Goal: Information Seeking & Learning: Understand process/instructions

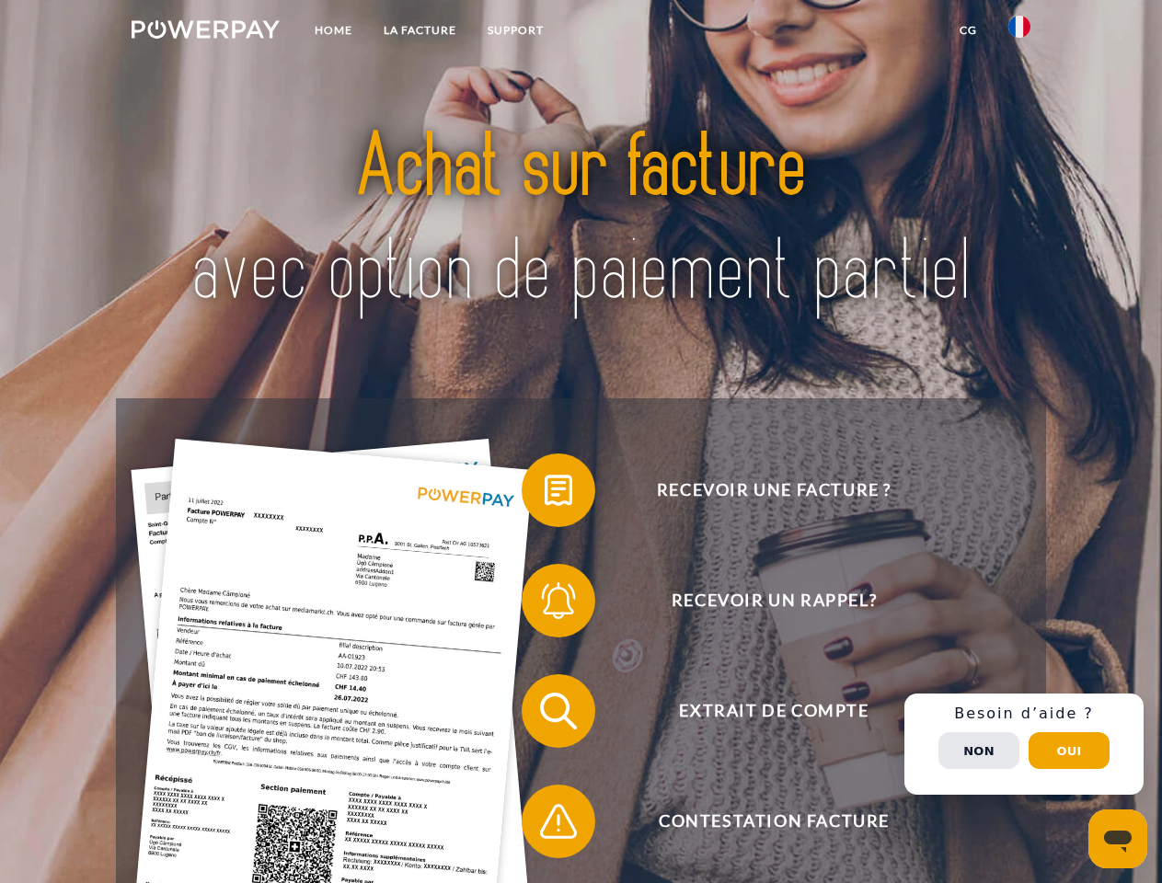
click at [205, 32] on img at bounding box center [206, 29] width 148 height 18
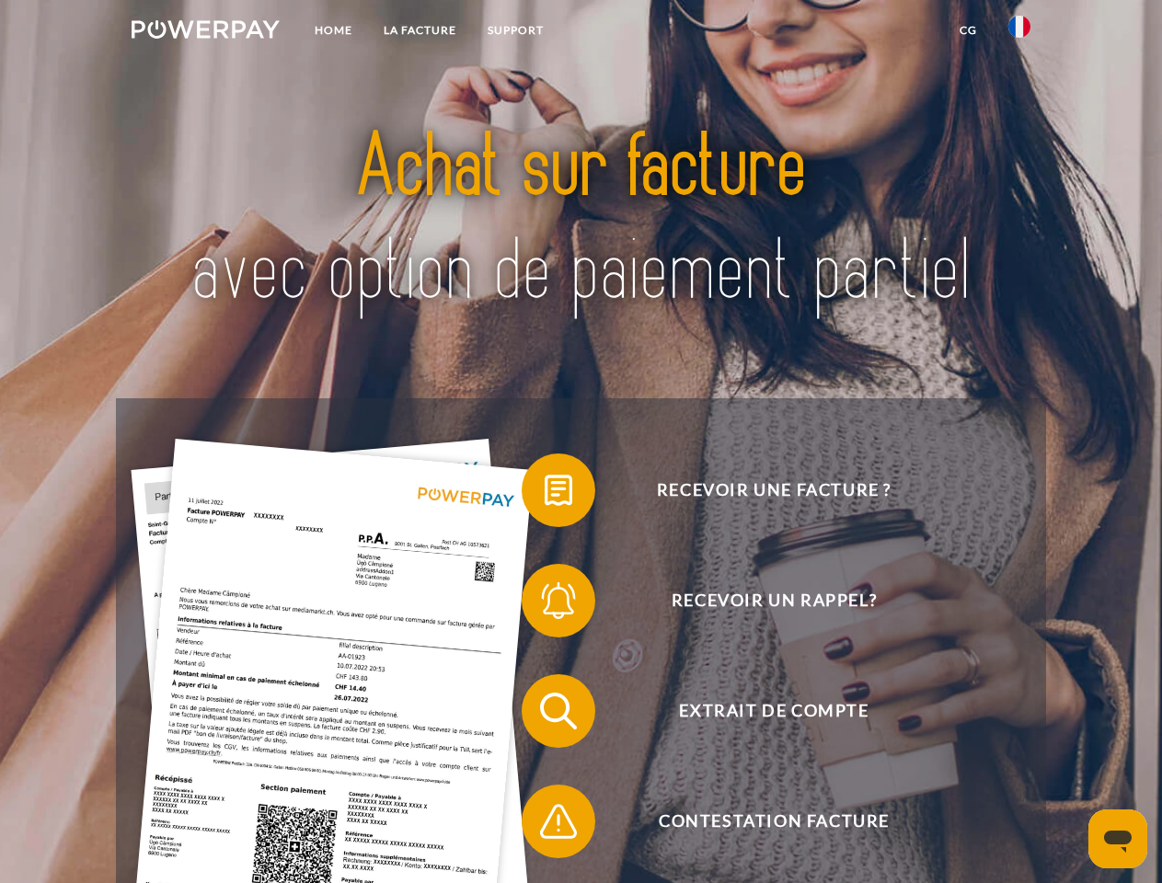
click at [1019, 32] on img at bounding box center [1019, 27] width 22 height 22
click at [968, 30] on link "CG" at bounding box center [968, 30] width 49 height 33
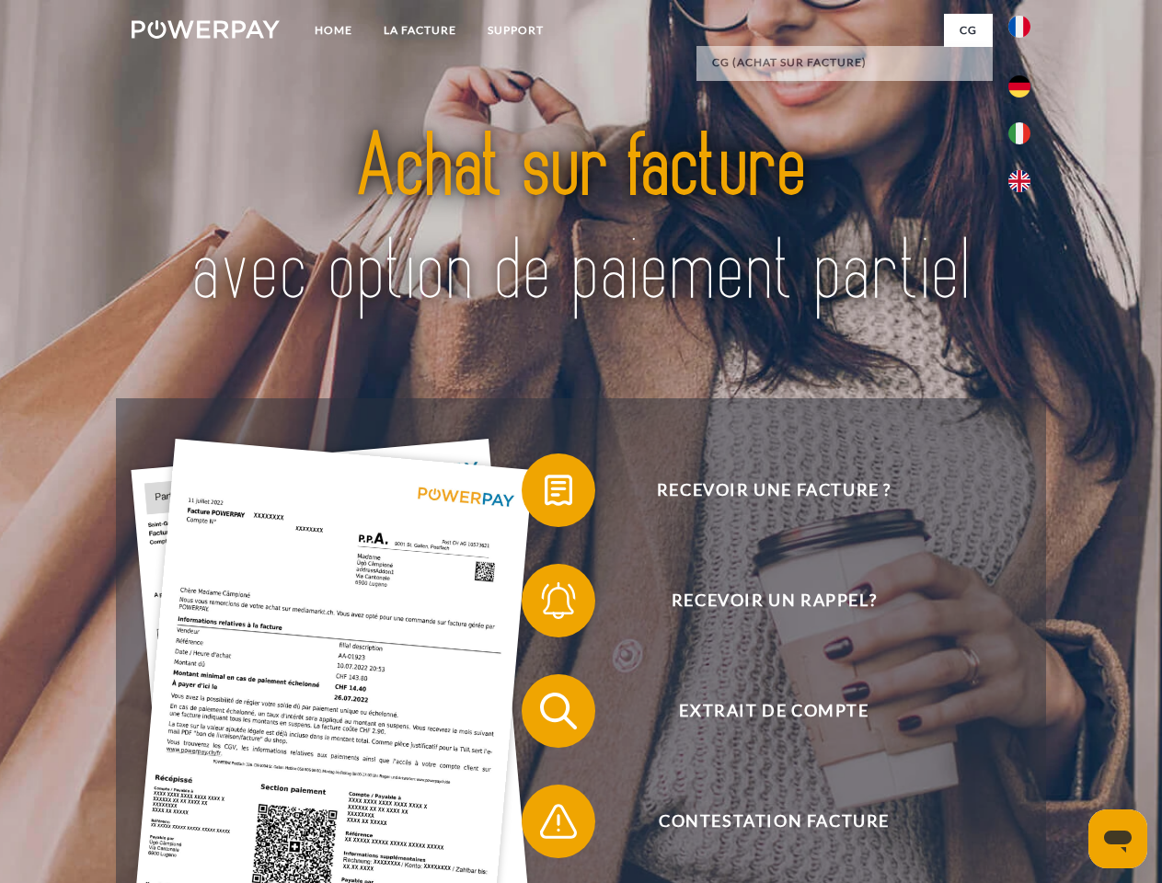
click at [545, 494] on span at bounding box center [531, 490] width 92 height 92
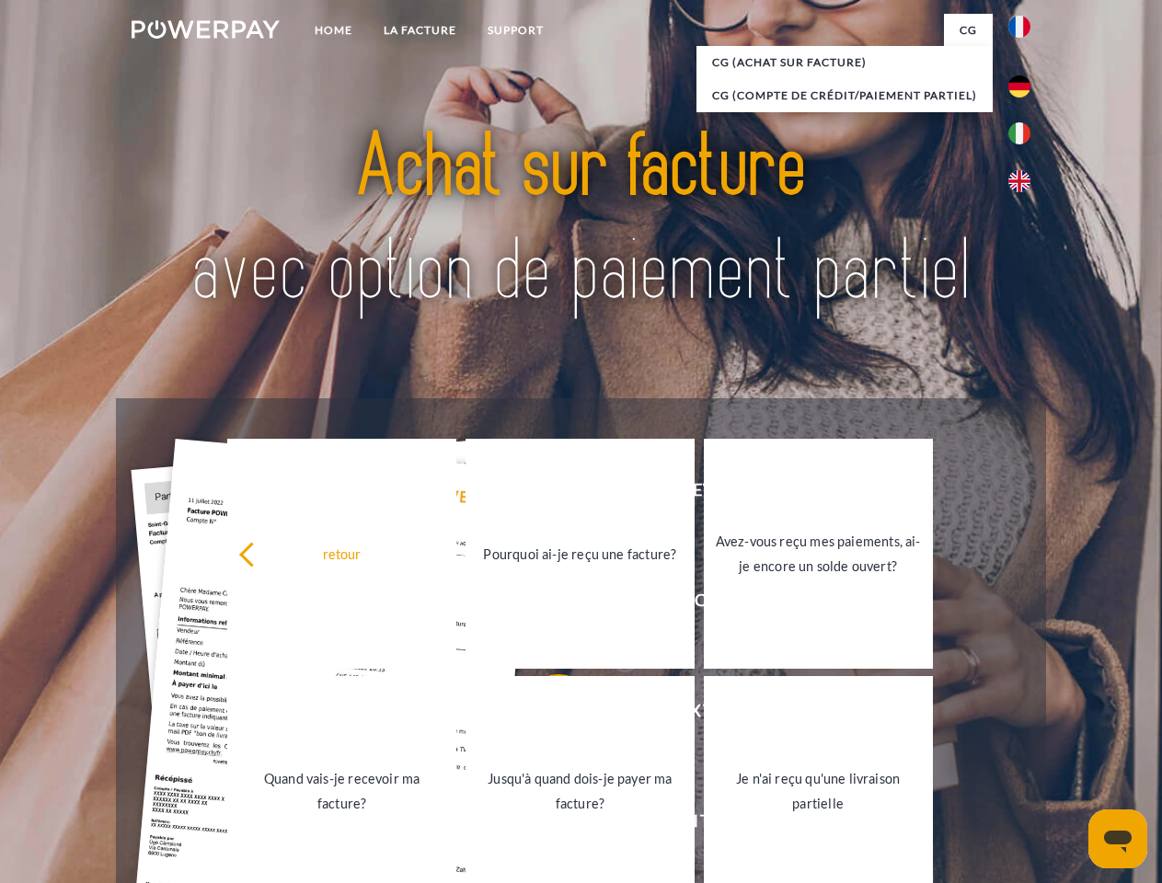
click at [545, 604] on link "Pourquoi ai-je reçu une facture?" at bounding box center [580, 554] width 229 height 230
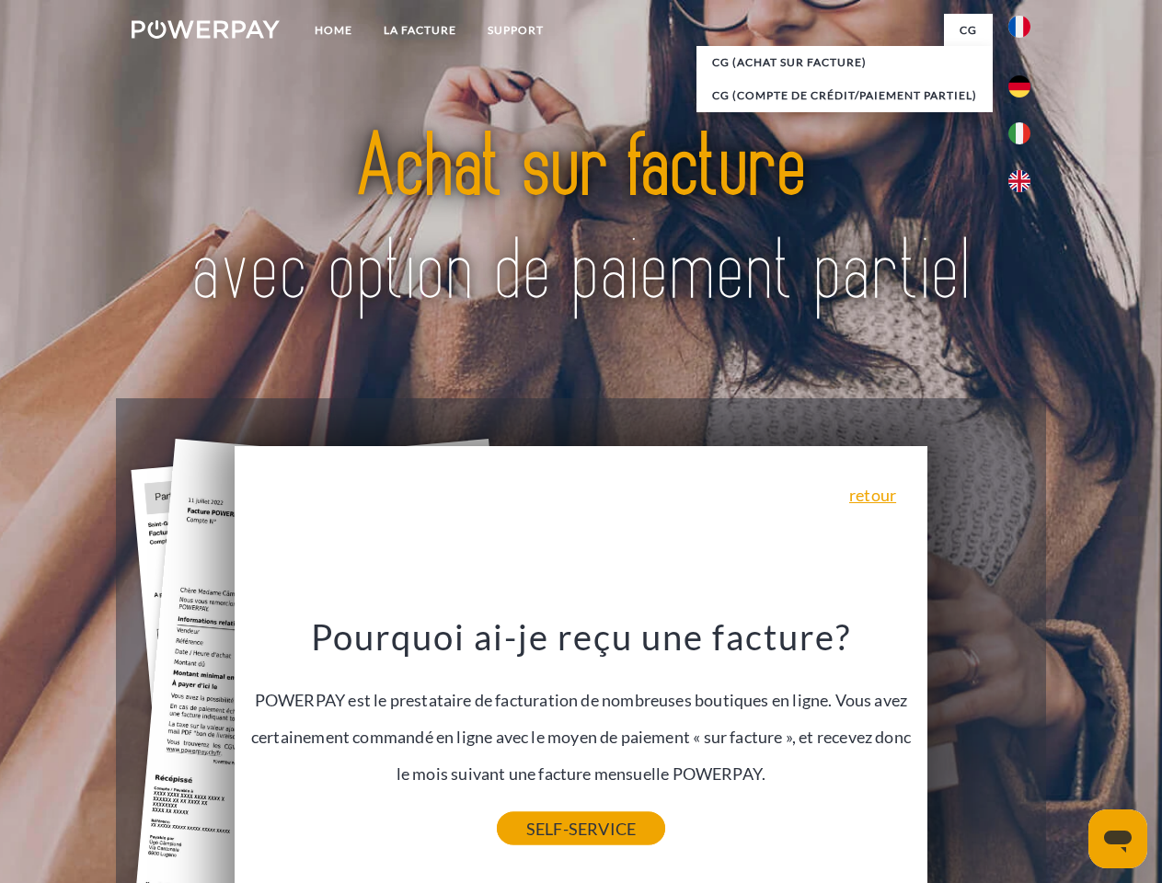
click at [545, 825] on link "SELF-SERVICE" at bounding box center [581, 828] width 168 height 33
click at [1024, 744] on div "Recevoir une facture ? Recevoir un rappel? Extrait de compte retour" at bounding box center [580, 766] width 929 height 736
click at [979, 748] on span "Extrait de compte" at bounding box center [773, 711] width 451 height 74
click at [1069, 751] on header "Home LA FACTURE Support" at bounding box center [581, 635] width 1162 height 1271
